Goal: Task Accomplishment & Management: Manage account settings

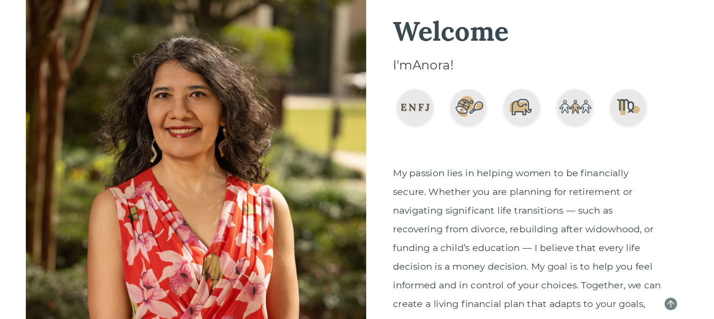
scroll to position [980, 0]
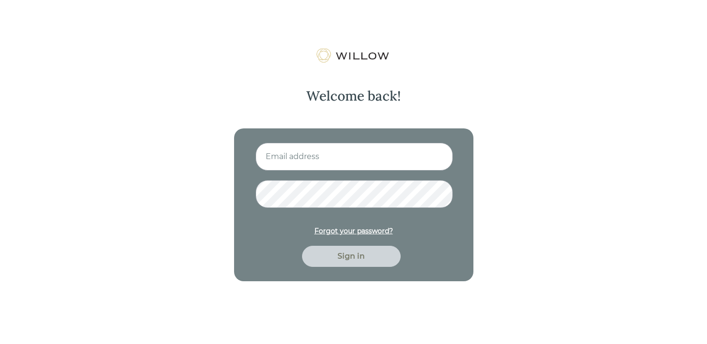
click at [329, 158] on input at bounding box center [354, 157] width 197 height 28
type input "amberlcate@gmail.com"
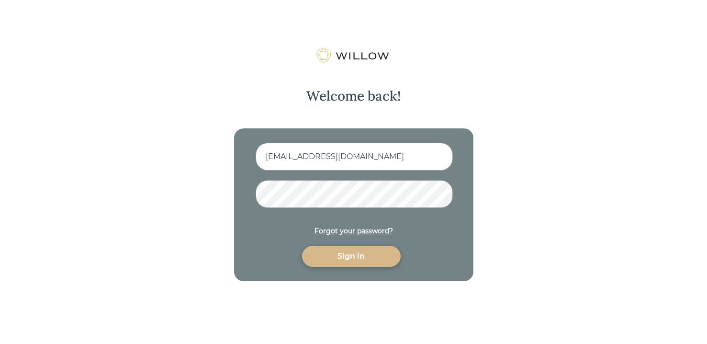
click at [343, 260] on div "Sign in" at bounding box center [351, 255] width 77 height 11
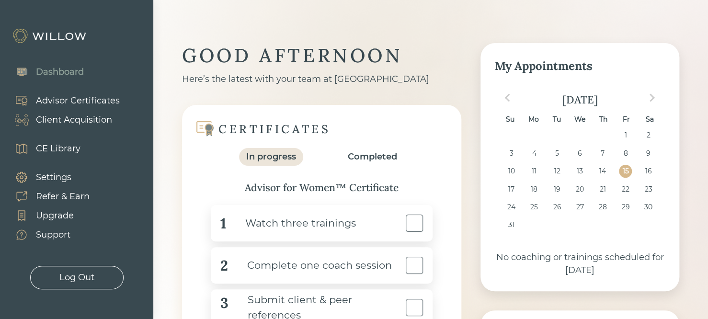
click at [69, 99] on div "Advisor Certificates" at bounding box center [78, 100] width 84 height 13
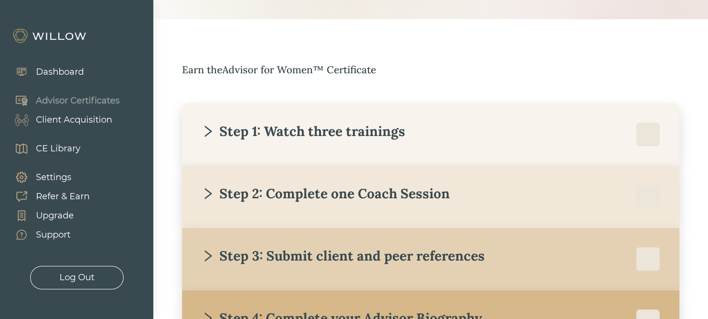
scroll to position [172, 0]
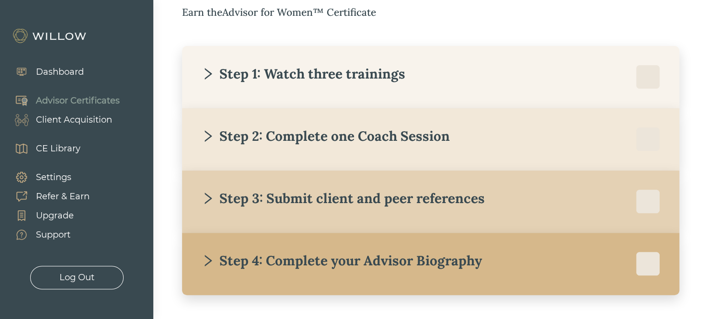
click at [223, 74] on div "Step 1: Watch three trainings" at bounding box center [303, 73] width 204 height 17
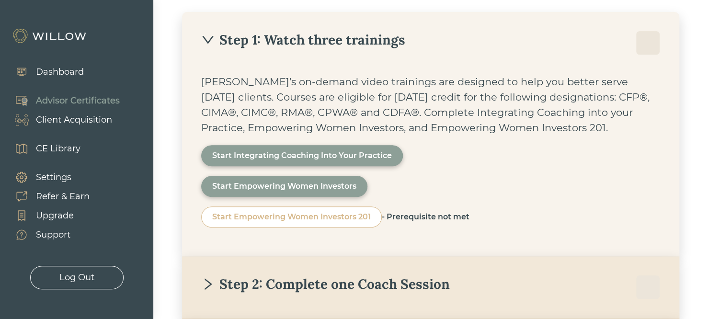
scroll to position [230, 0]
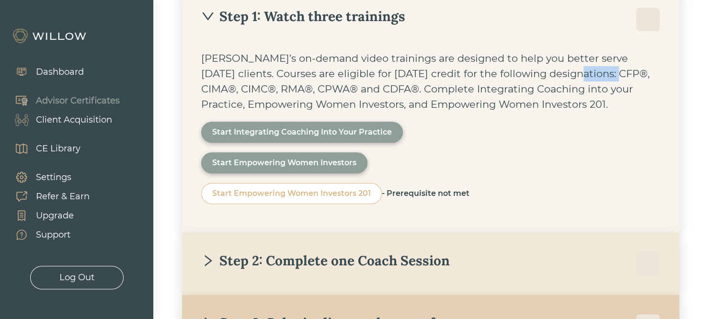
drag, startPoint x: 529, startPoint y: 72, endPoint x: 576, endPoint y: 81, distance: 47.4
click at [575, 81] on div "Willow’s on-demand video trainings are designed to help you better serve today’…" at bounding box center [430, 81] width 459 height 61
click at [572, 83] on div "Willow’s on-demand video trainings are designed to help you better serve today’…" at bounding box center [430, 81] width 459 height 61
click at [253, 12] on div "Step 1: Watch three trainings" at bounding box center [303, 16] width 204 height 17
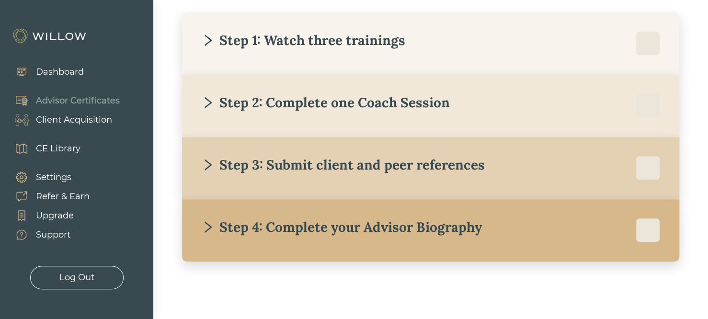
click at [229, 104] on div "Step 2: Complete one Coach Session" at bounding box center [325, 102] width 248 height 17
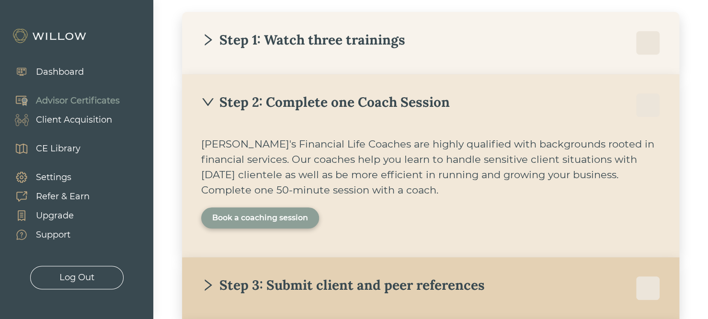
scroll to position [230, 0]
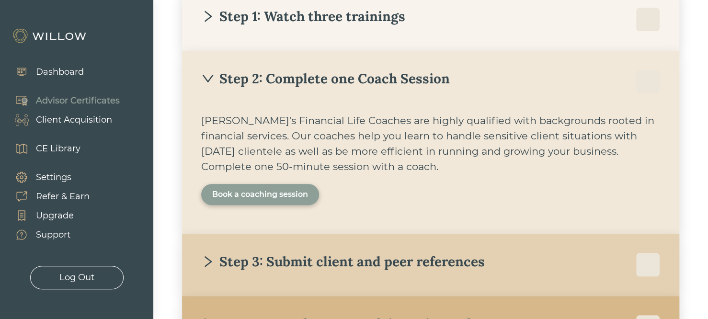
click at [292, 197] on div "Book a coaching session" at bounding box center [260, 194] width 96 height 11
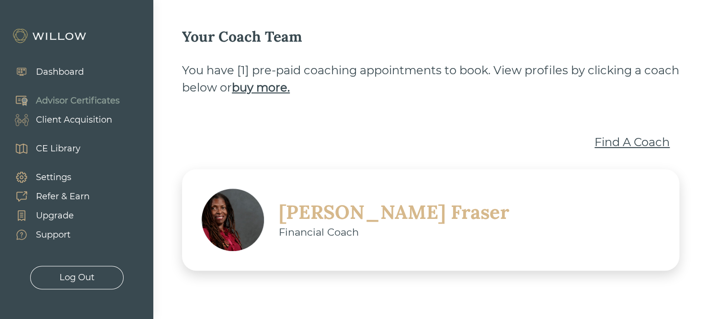
click at [621, 142] on div "Find A Coach" at bounding box center [631, 142] width 75 height 17
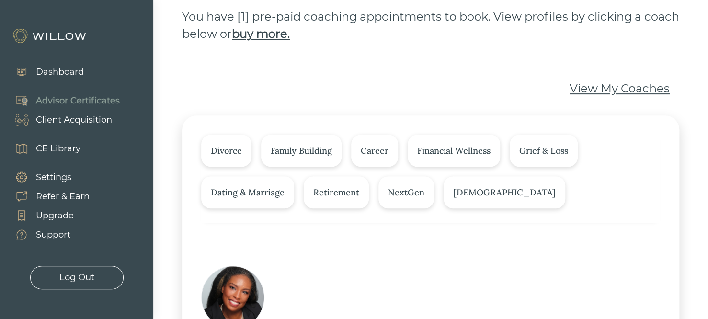
scroll to position [93, 0]
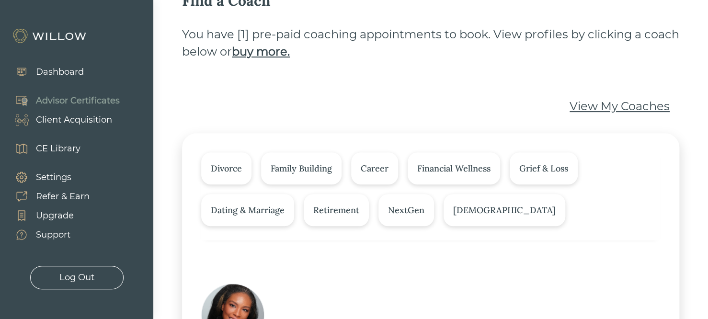
click at [95, 106] on div "Advisor Certificates" at bounding box center [78, 100] width 84 height 13
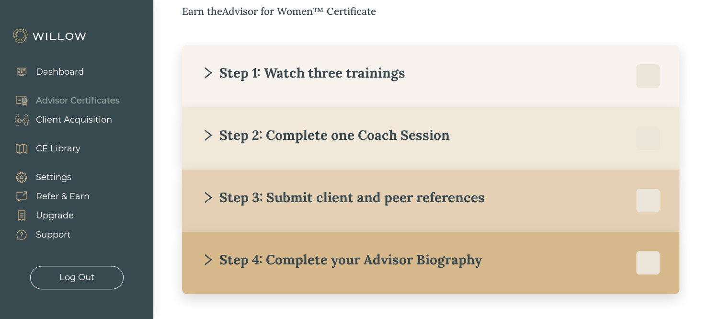
scroll to position [206, 0]
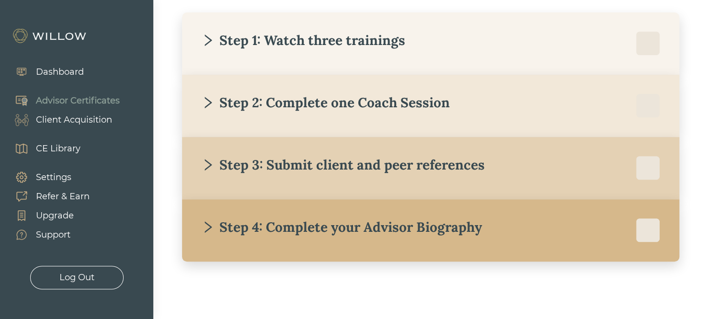
click at [315, 159] on div "Step 3: Submit client and peer references" at bounding box center [342, 164] width 283 height 17
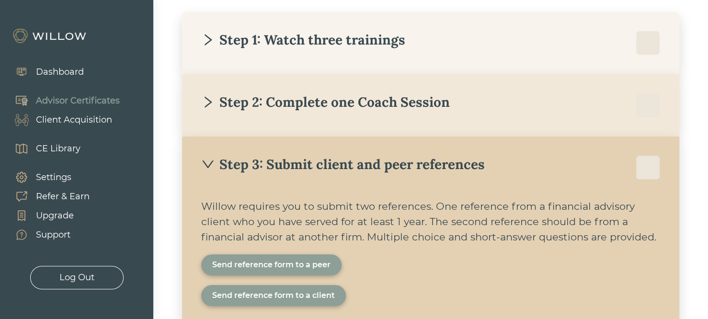
click at [290, 272] on div "Send reference form to a peer" at bounding box center [271, 264] width 140 height 21
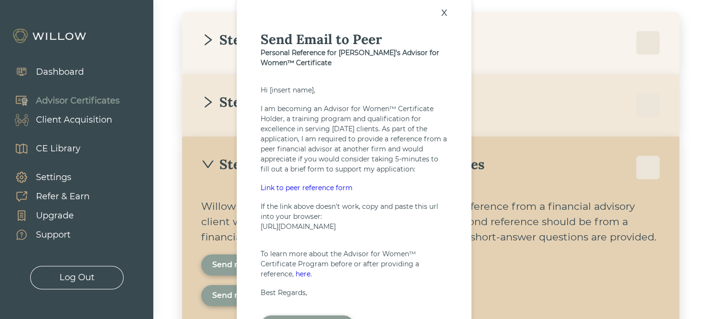
click at [445, 8] on div "x" at bounding box center [444, 11] width 16 height 21
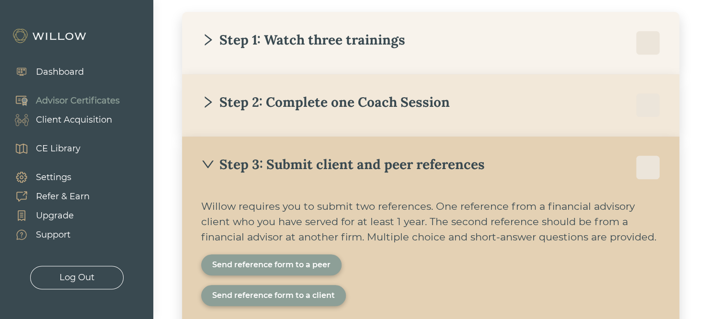
click at [339, 163] on div "Step 3: Submit client and peer references" at bounding box center [342, 164] width 283 height 17
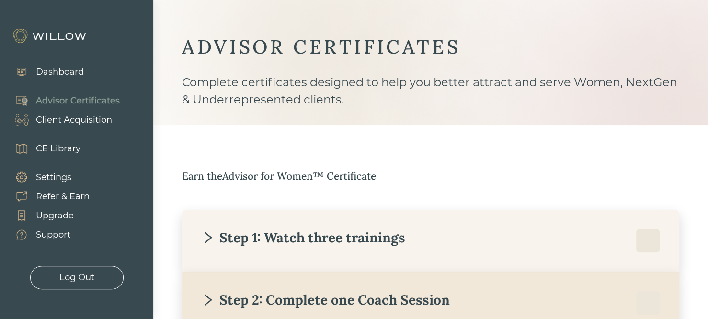
scroll to position [0, 0]
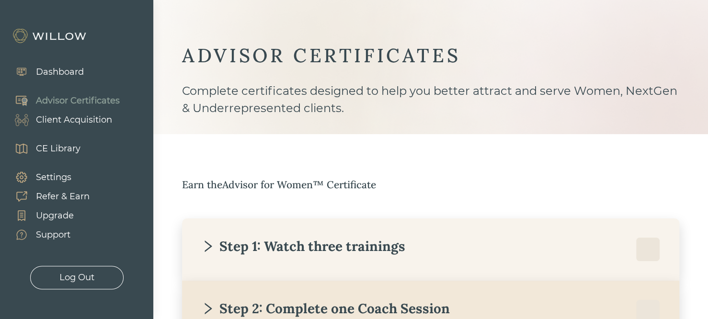
click at [56, 125] on div "Client Acquisition" at bounding box center [74, 119] width 76 height 13
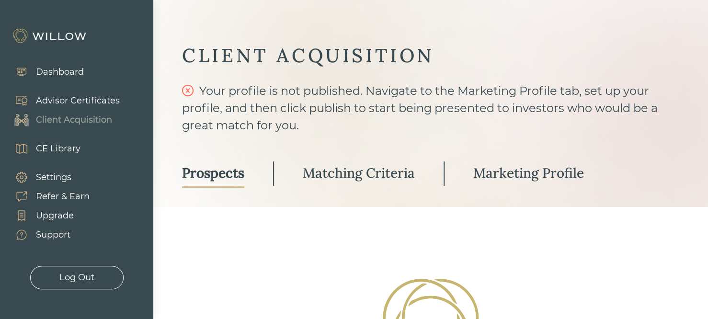
click at [376, 171] on div "Matching Criteria" at bounding box center [359, 172] width 112 height 17
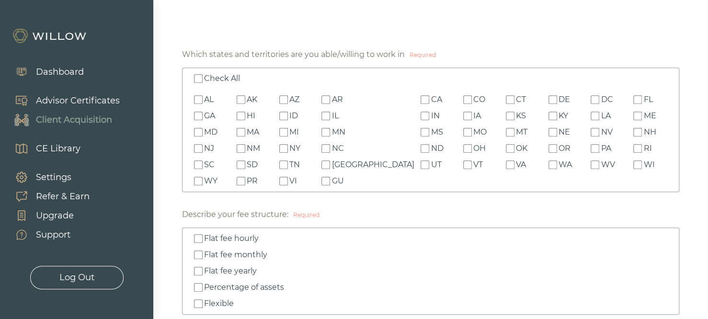
scroll to position [230, 0]
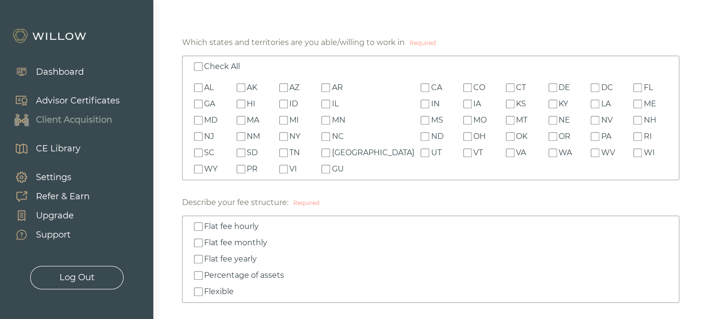
click at [198, 68] on input "Check All" at bounding box center [198, 66] width 9 height 9
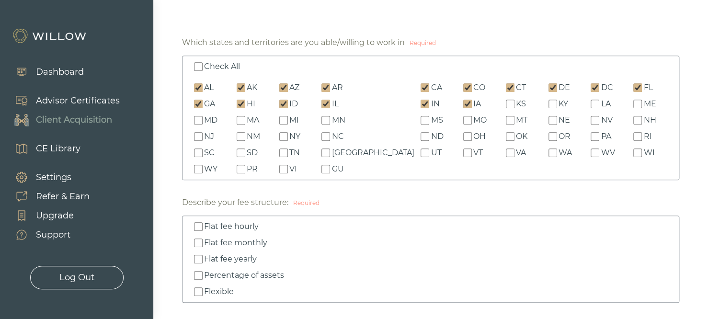
checkbox input "true"
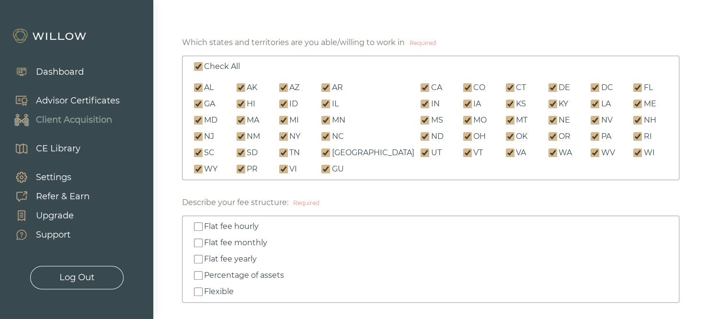
checkbox input "true"
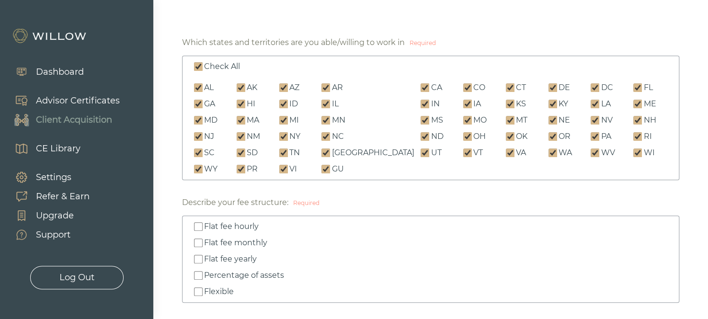
checkbox input "true"
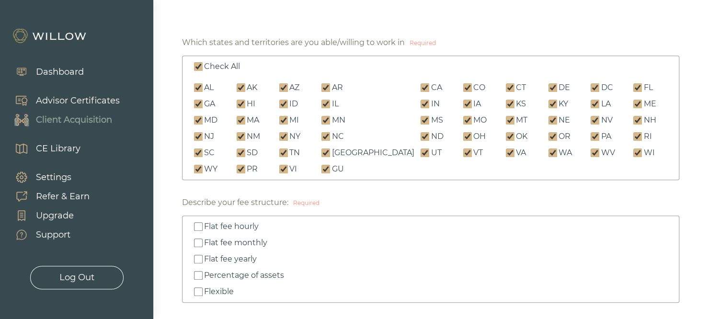
checkbox input "true"
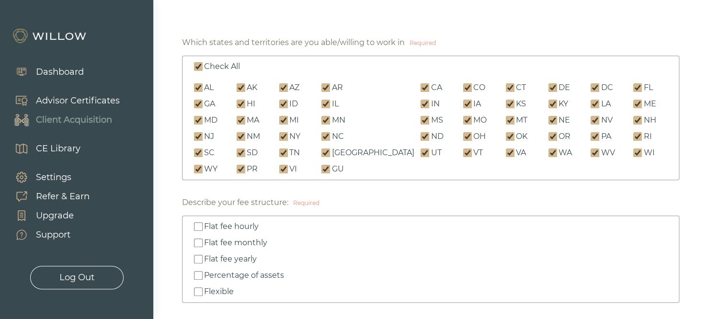
checkbox input "true"
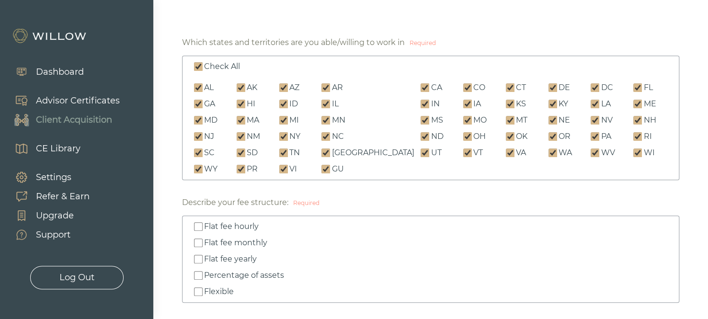
checkbox input "true"
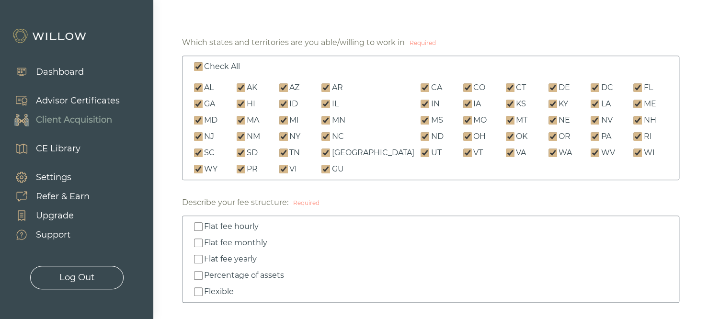
checkbox input "true"
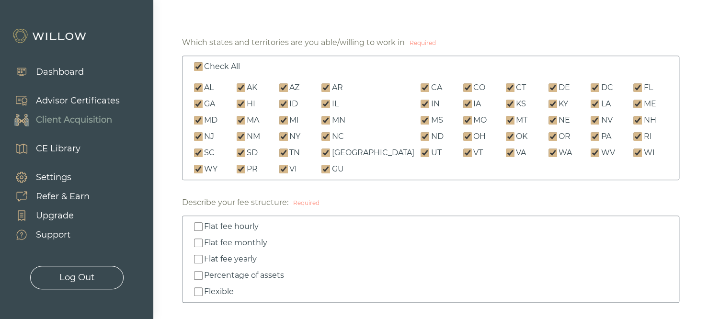
checkbox input "true"
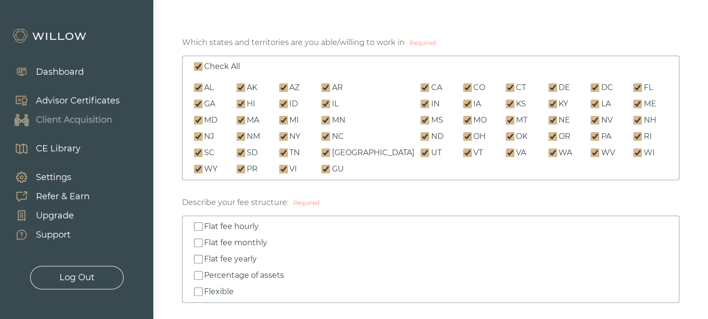
checkbox input "true"
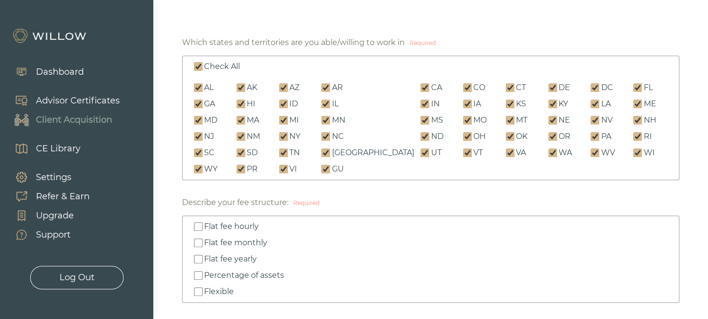
checkbox input "true"
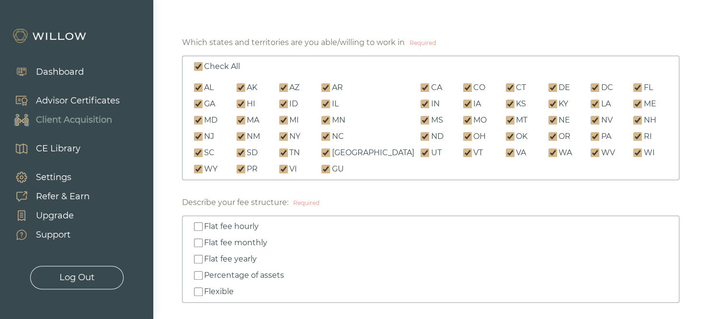
checkbox input "true"
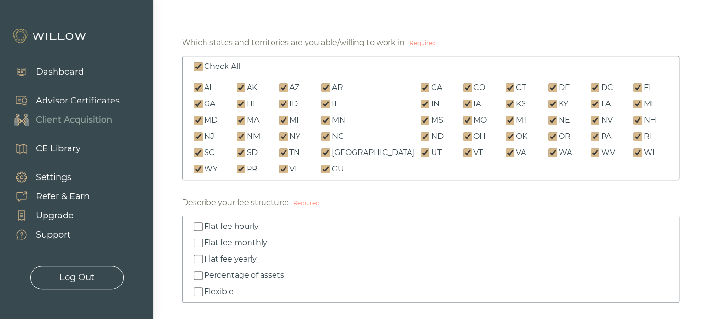
checkbox input "true"
click at [198, 68] on input "Check All" at bounding box center [198, 66] width 9 height 9
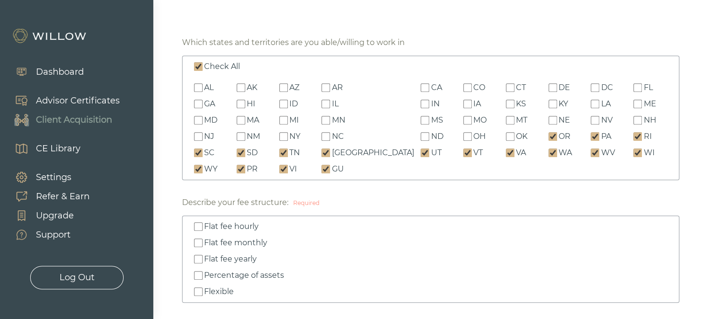
checkbox input "false"
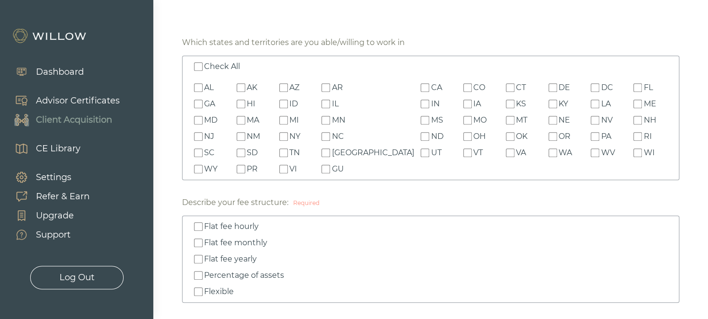
checkbox input "false"
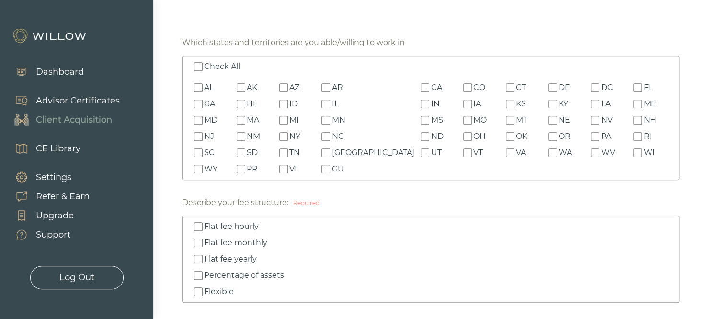
checkbox input "false"
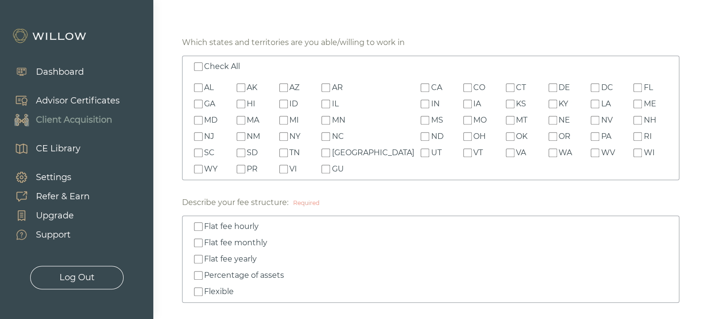
checkbox input "false"
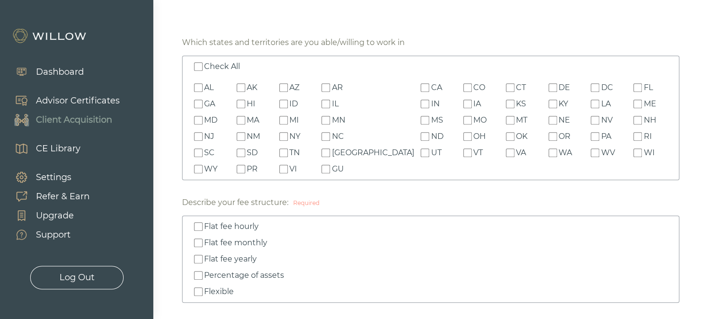
checkbox input "false"
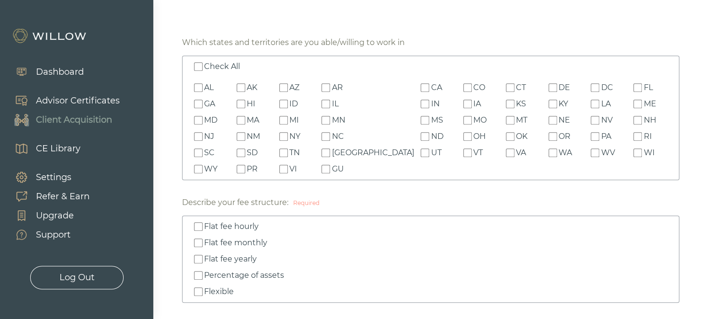
checkbox input "false"
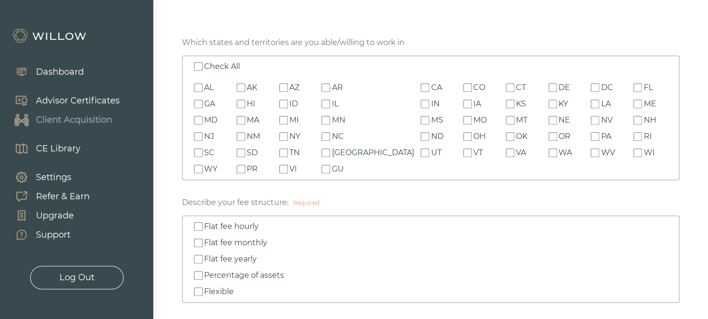
checkbox input "false"
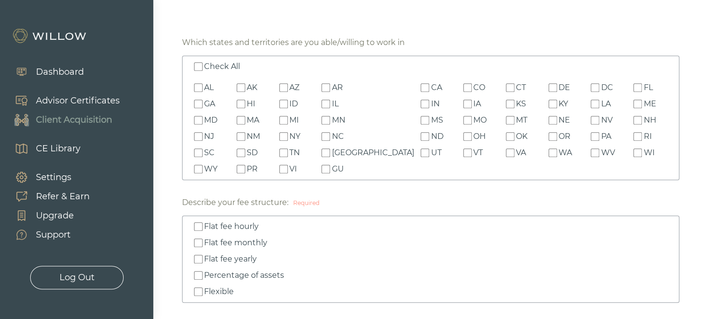
checkbox input "false"
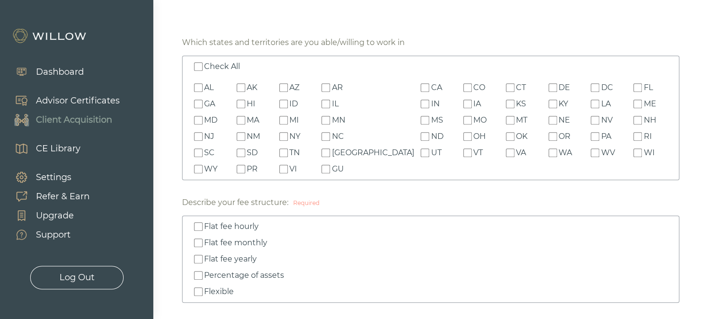
checkbox input "false"
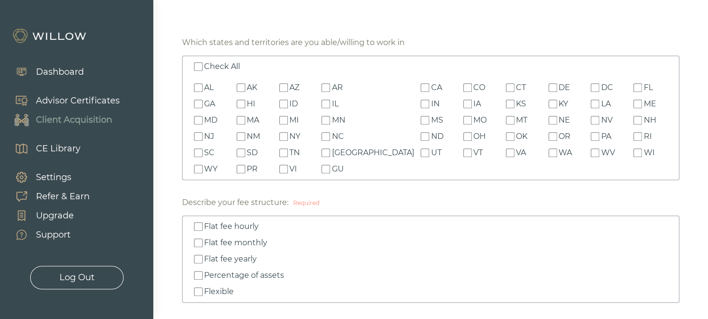
checkbox input "false"
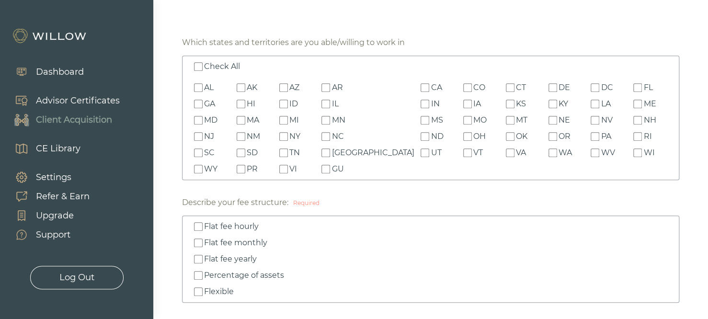
checkbox input "false"
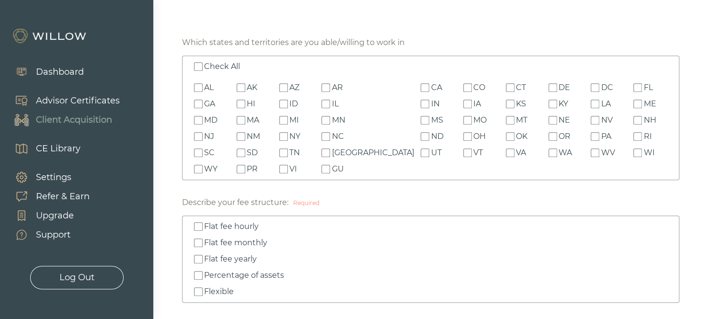
checkbox input "false"
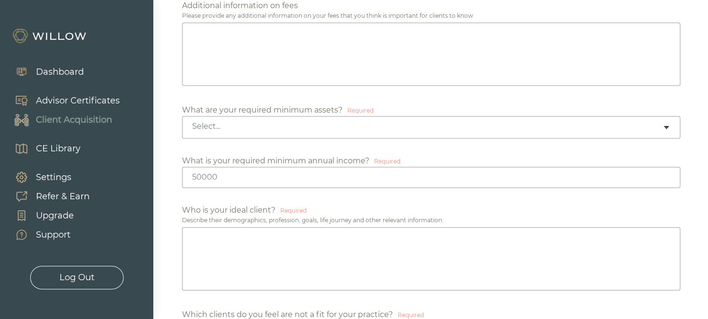
scroll to position [575, 0]
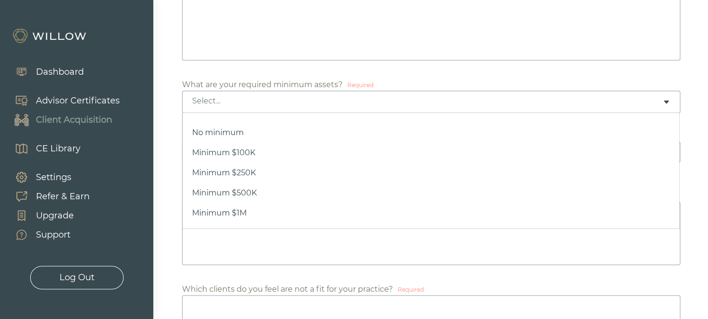
click at [305, 100] on div "Select..." at bounding box center [427, 101] width 470 height 11
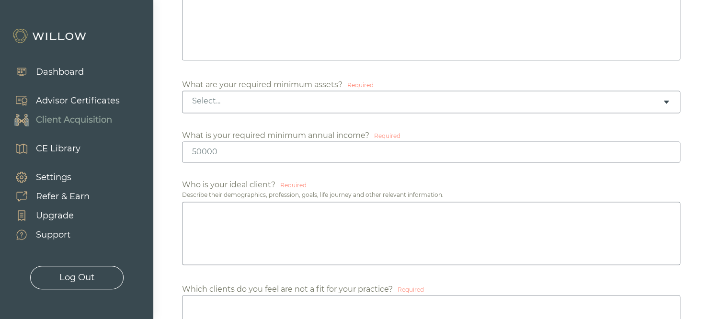
click at [285, 106] on div "Select..." at bounding box center [431, 101] width 498 height 23
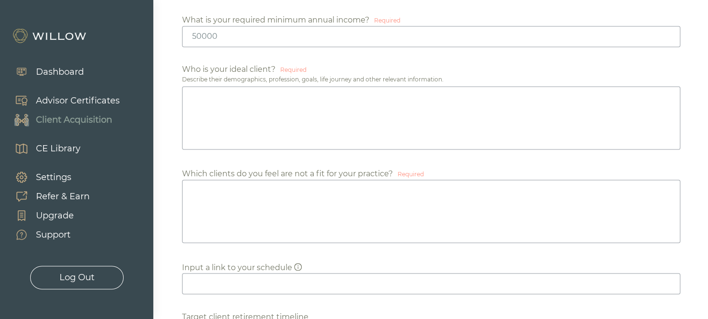
scroll to position [747, 0]
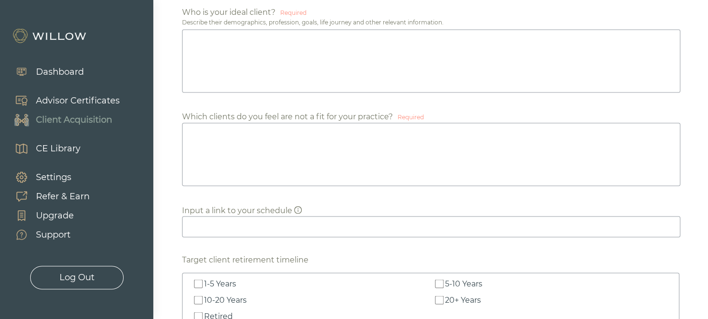
click at [256, 52] on textarea at bounding box center [431, 60] width 498 height 63
click at [281, 157] on textarea at bounding box center [431, 154] width 498 height 63
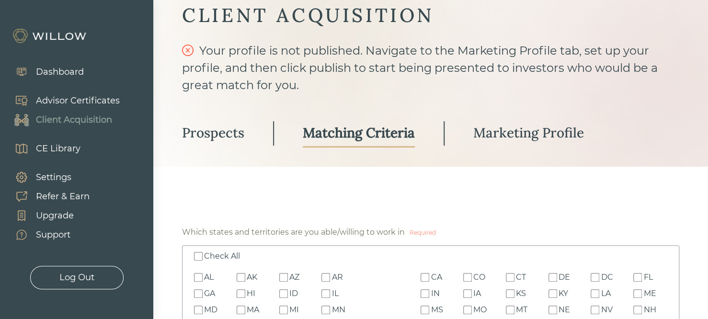
scroll to position [57, 0]
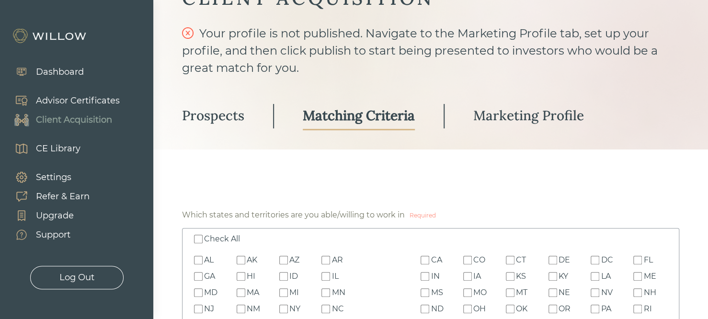
click at [214, 116] on div "Prospects" at bounding box center [213, 115] width 62 height 17
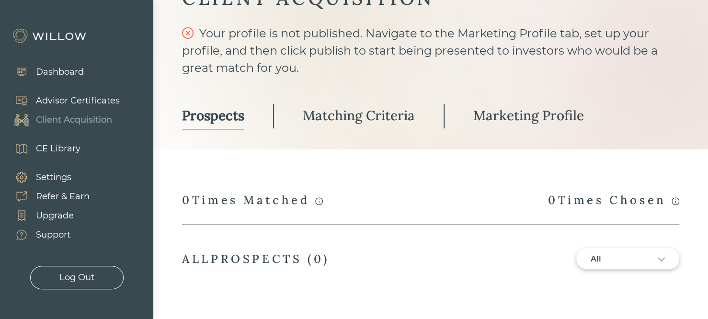
scroll to position [88, 0]
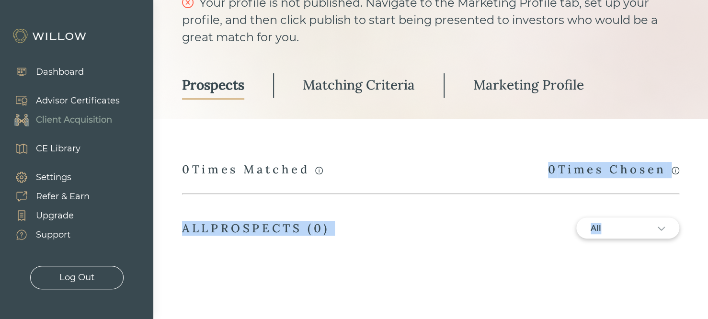
drag, startPoint x: 176, startPoint y: 168, endPoint x: 348, endPoint y: 170, distance: 171.9
click at [348, 170] on div "CLIENT ACQUISITION Your profile is not published. Navigate to the Marketing Pro…" at bounding box center [430, 108] width 497 height 307
click at [344, 171] on div "A match occurs whenever your profile is viewed by a prospect who has completed …" at bounding box center [430, 170] width 497 height 16
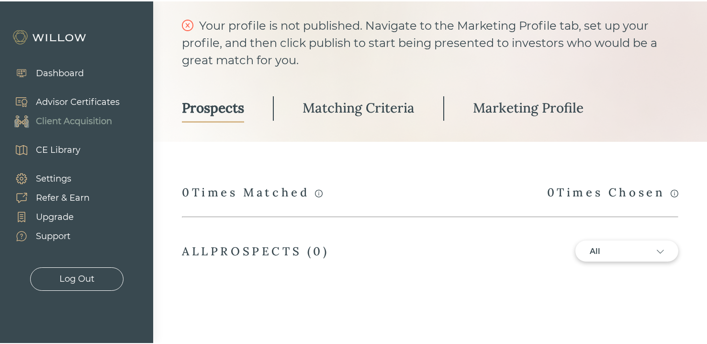
scroll to position [64, 0]
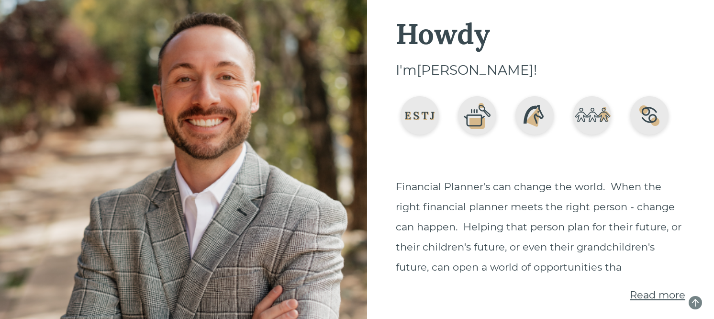
click at [631, 296] on span "Read more" at bounding box center [658, 295] width 56 height 12
